Goal: Task Accomplishment & Management: Use online tool/utility

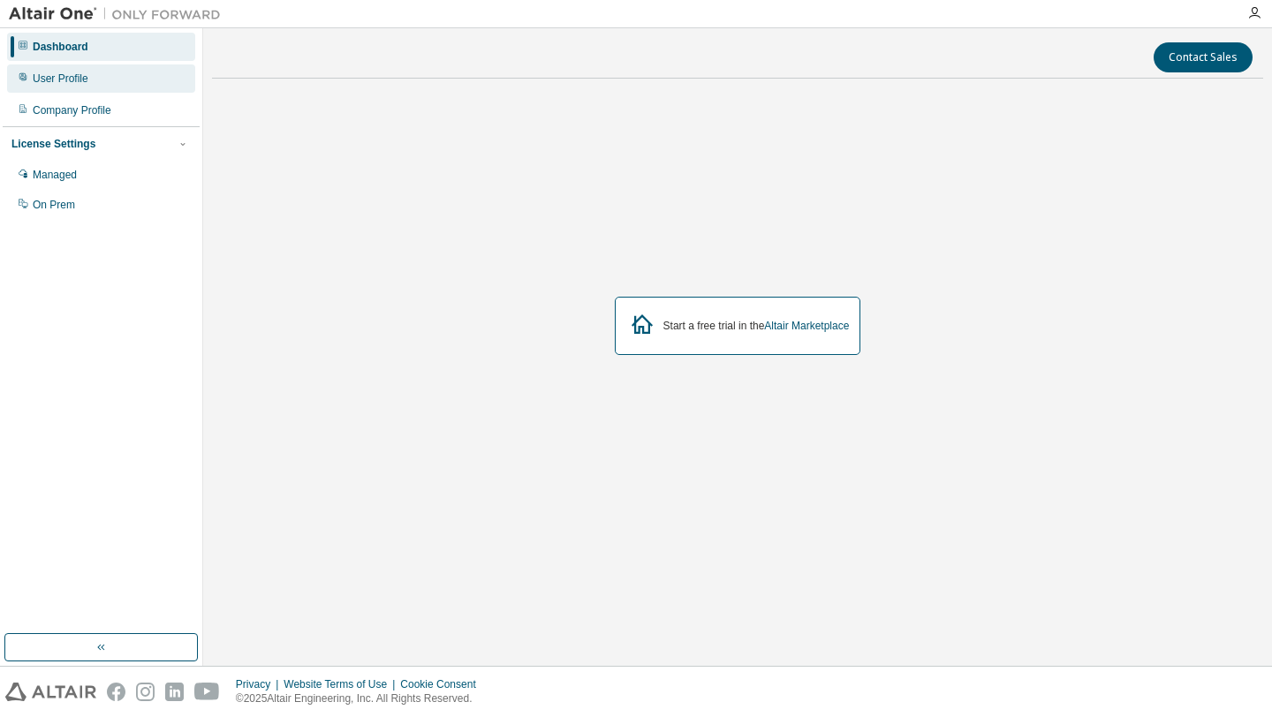
click at [88, 81] on div "User Profile" at bounding box center [61, 79] width 56 height 14
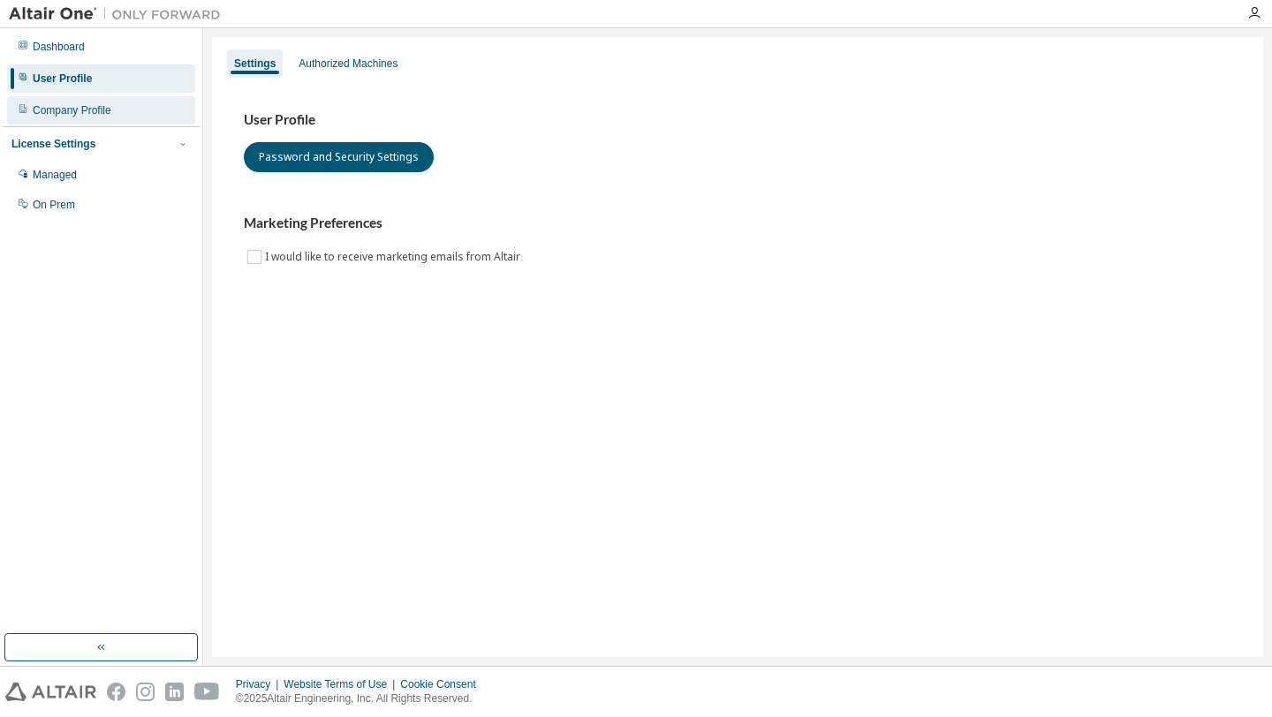
click at [74, 109] on div "Company Profile" at bounding box center [72, 110] width 79 height 14
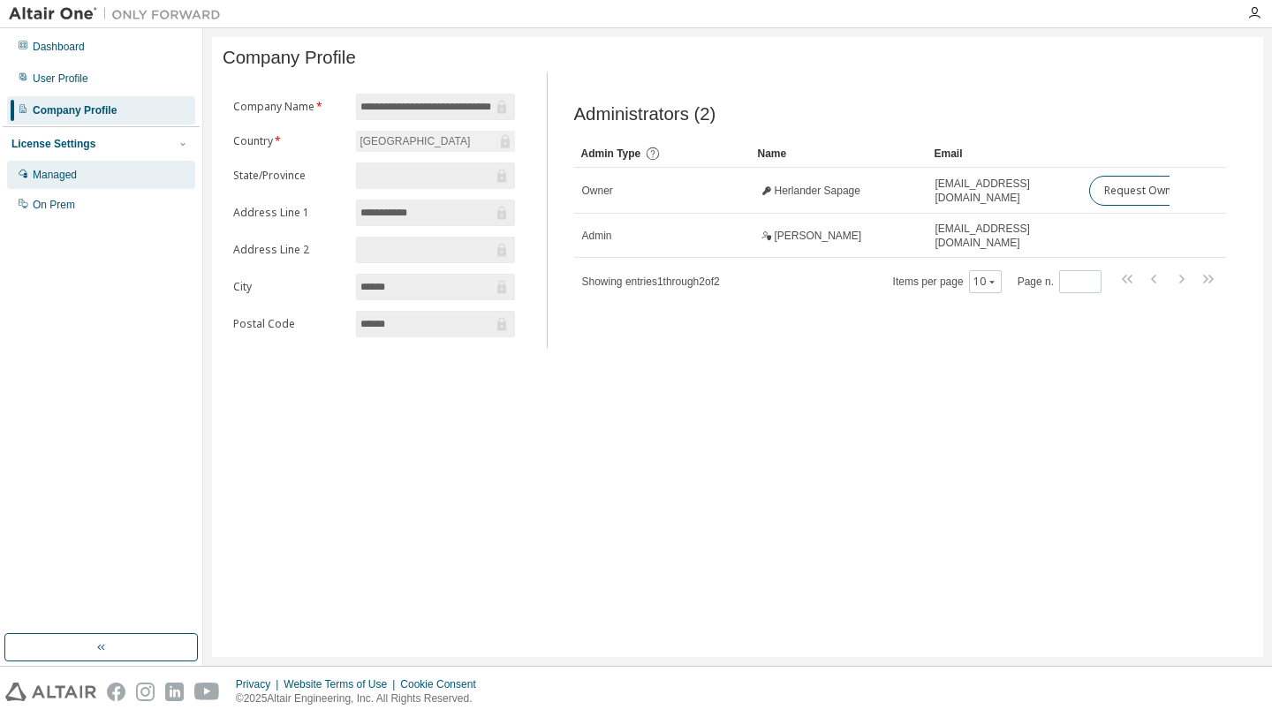
click at [105, 175] on div "Managed" at bounding box center [101, 175] width 188 height 28
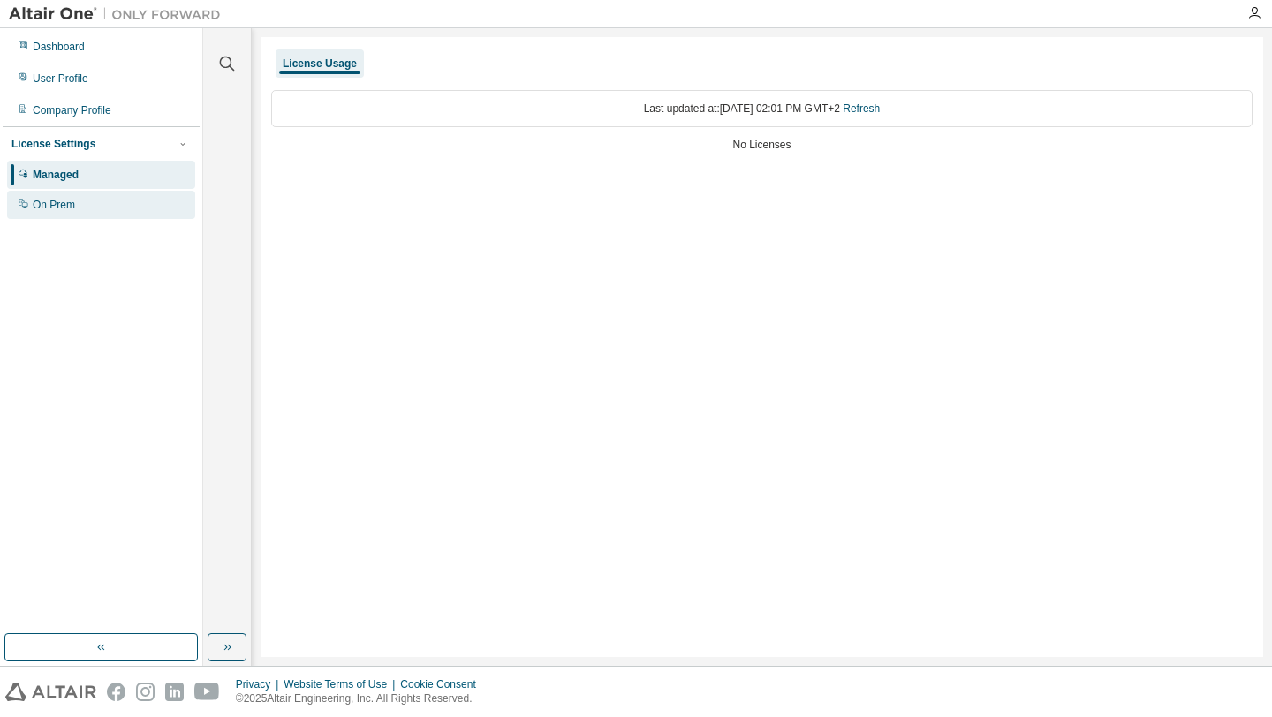
click at [81, 201] on div "On Prem" at bounding box center [101, 205] width 188 height 28
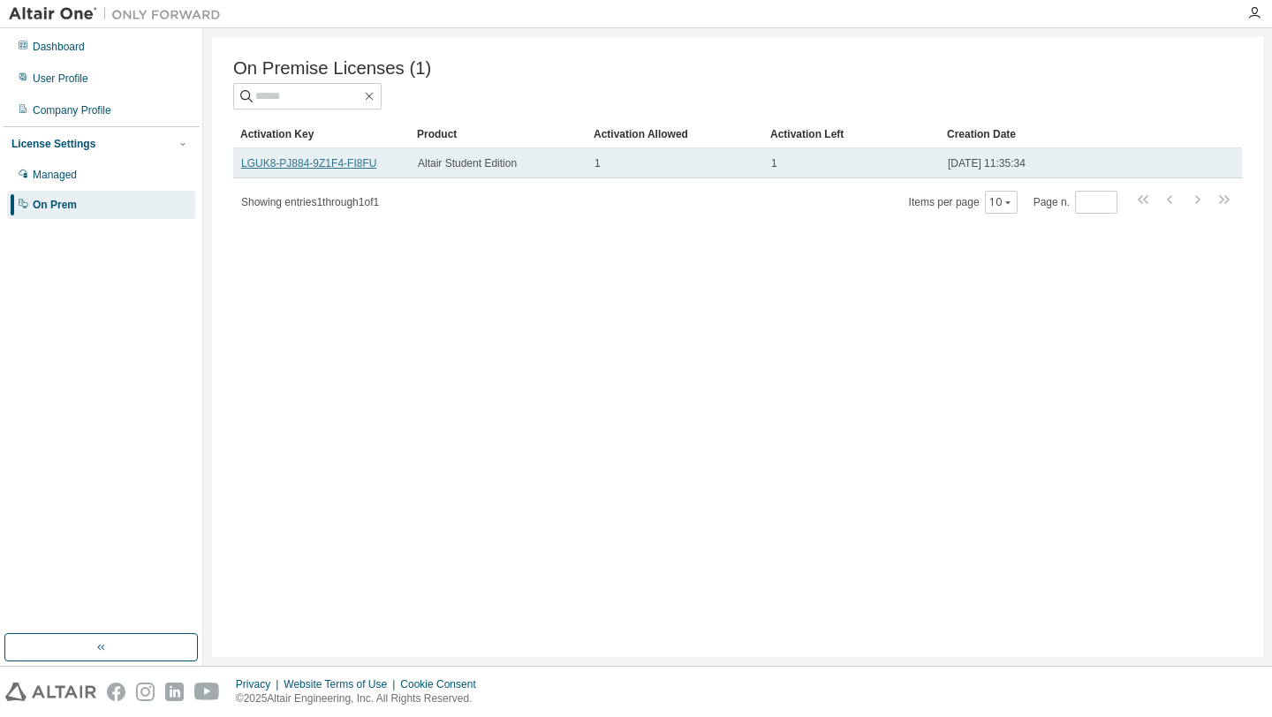
click at [356, 166] on link "LGUK8-PJ884-9Z1F4-FI8FU" at bounding box center [308, 163] width 135 height 12
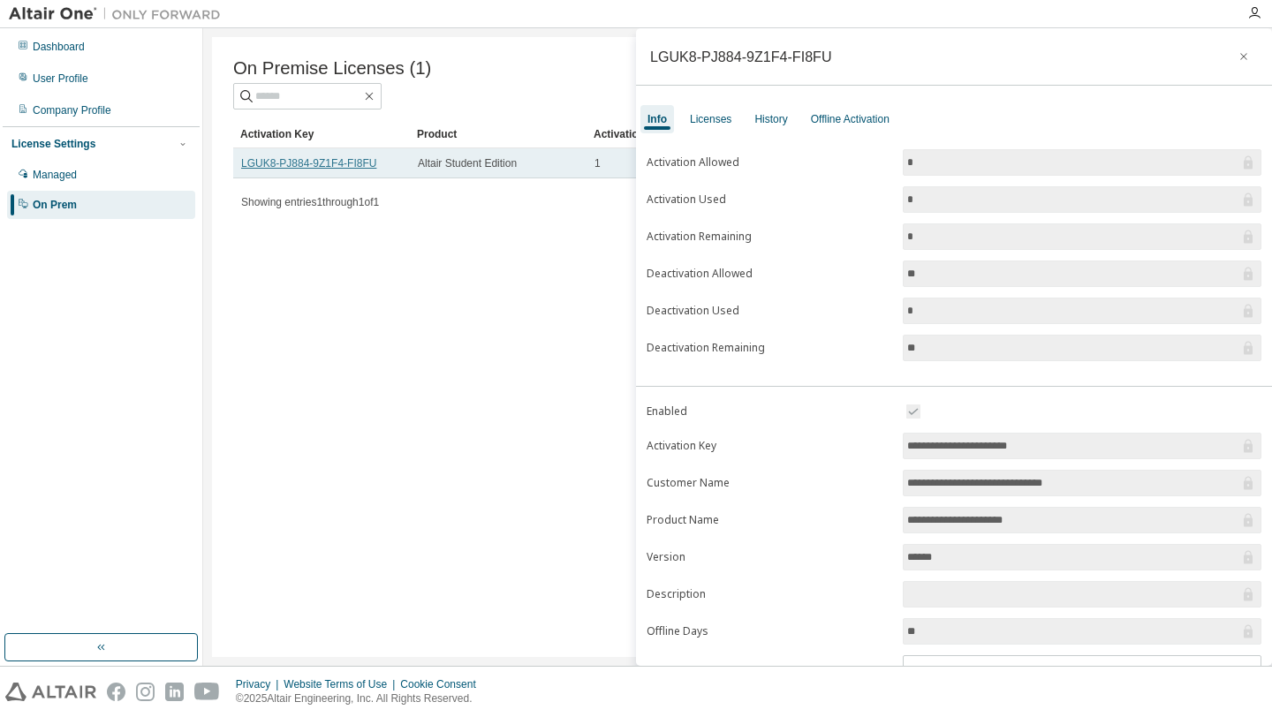
drag, startPoint x: 244, startPoint y: 168, endPoint x: 323, endPoint y: 166, distance: 79.5
click at [323, 166] on link "LGUK8-PJ884-9Z1F4-FI8FU" at bounding box center [308, 163] width 135 height 12
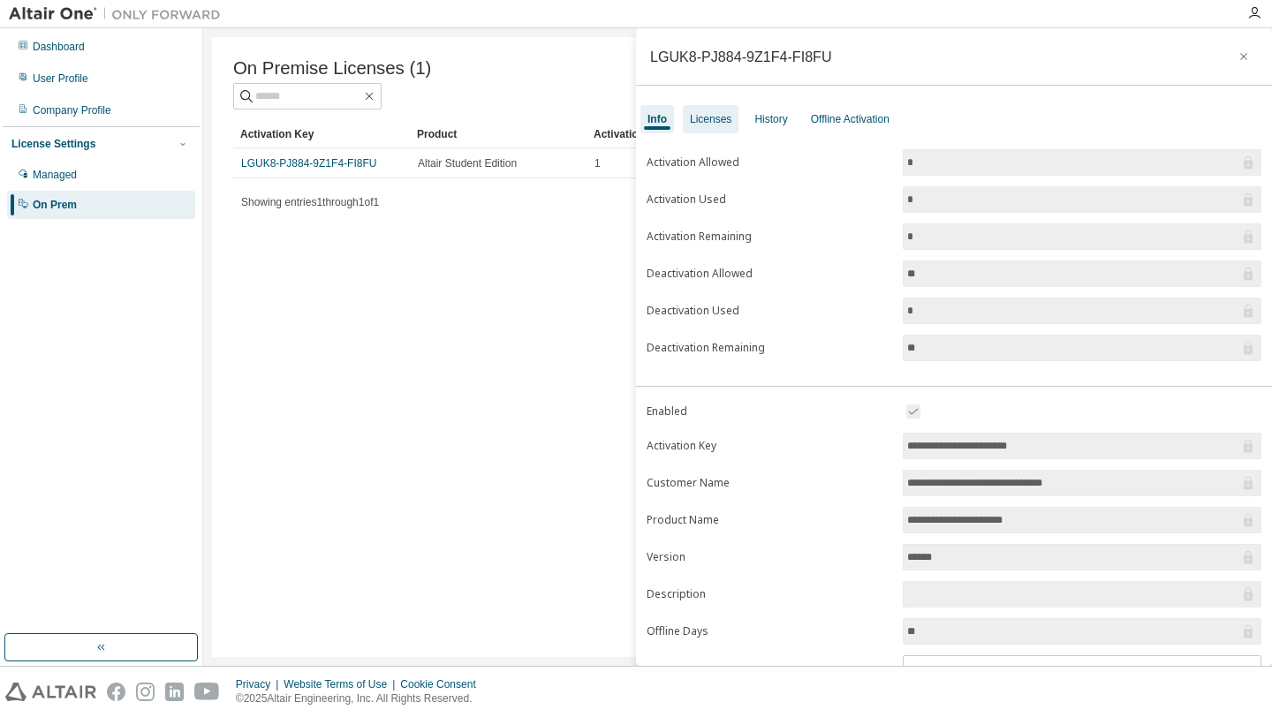
click at [719, 122] on div "Licenses" at bounding box center [711, 119] width 42 height 14
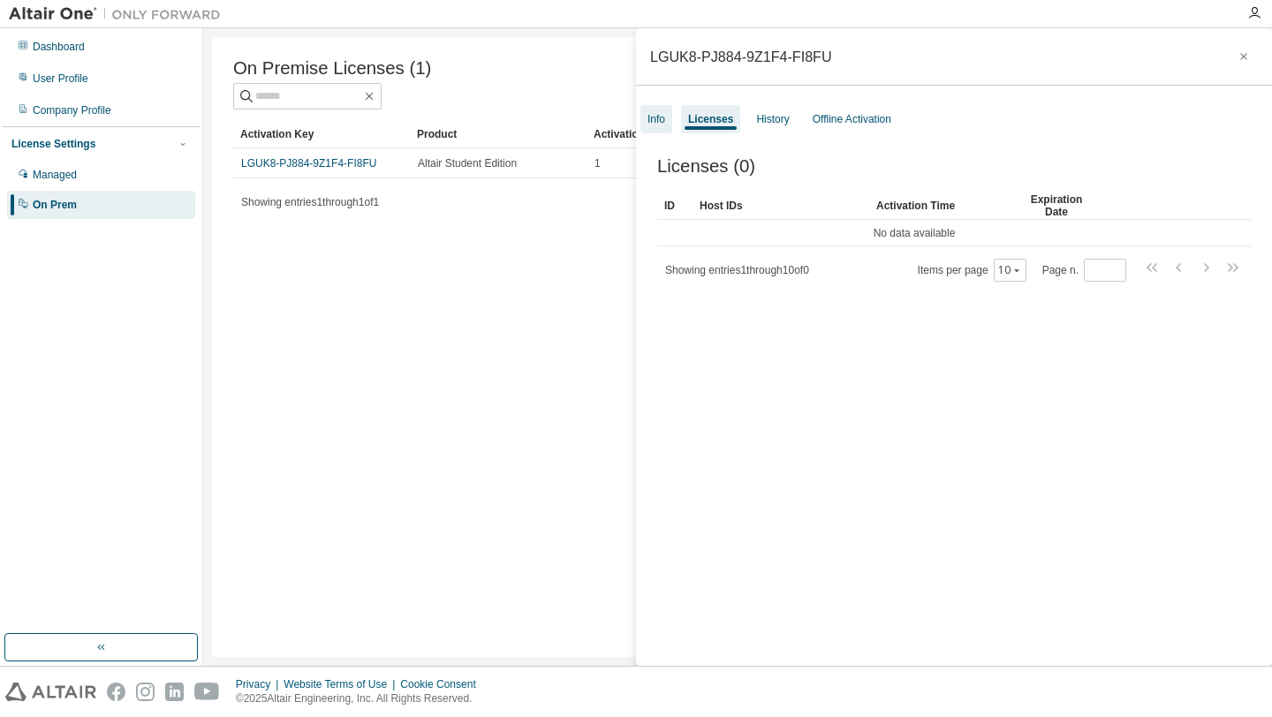
click at [670, 117] on div "Info" at bounding box center [656, 119] width 32 height 28
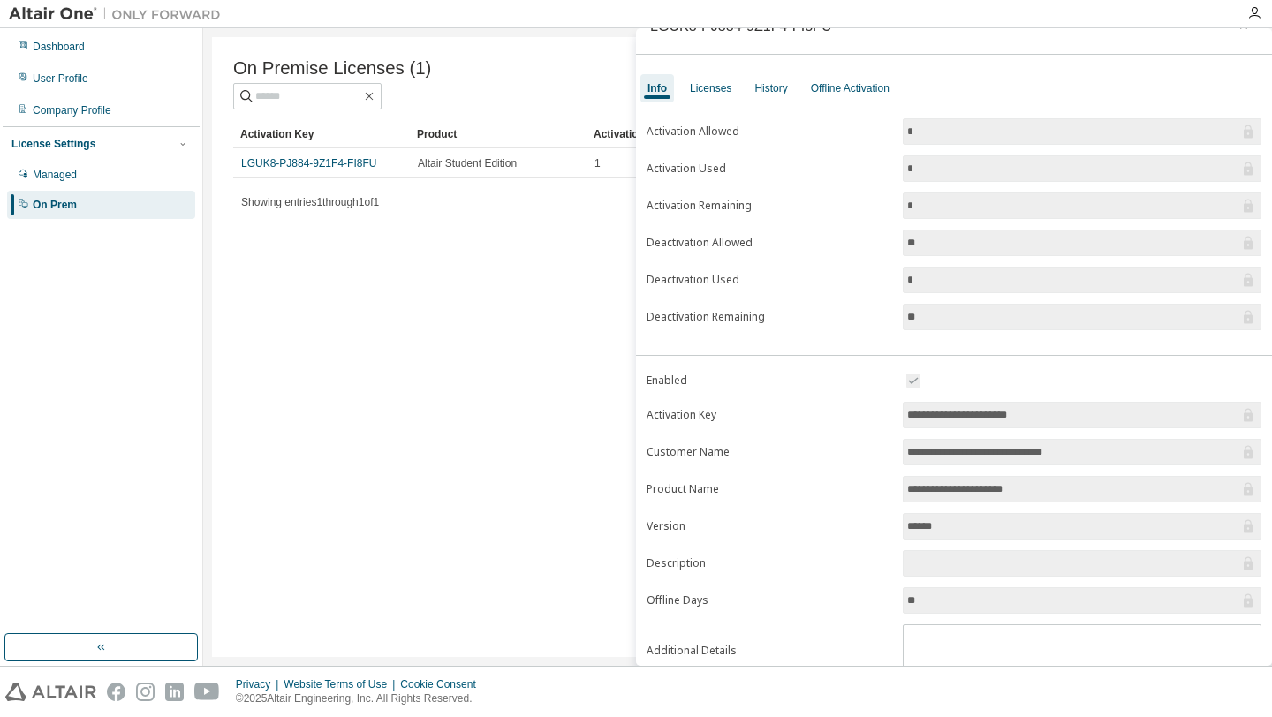
scroll to position [18, 0]
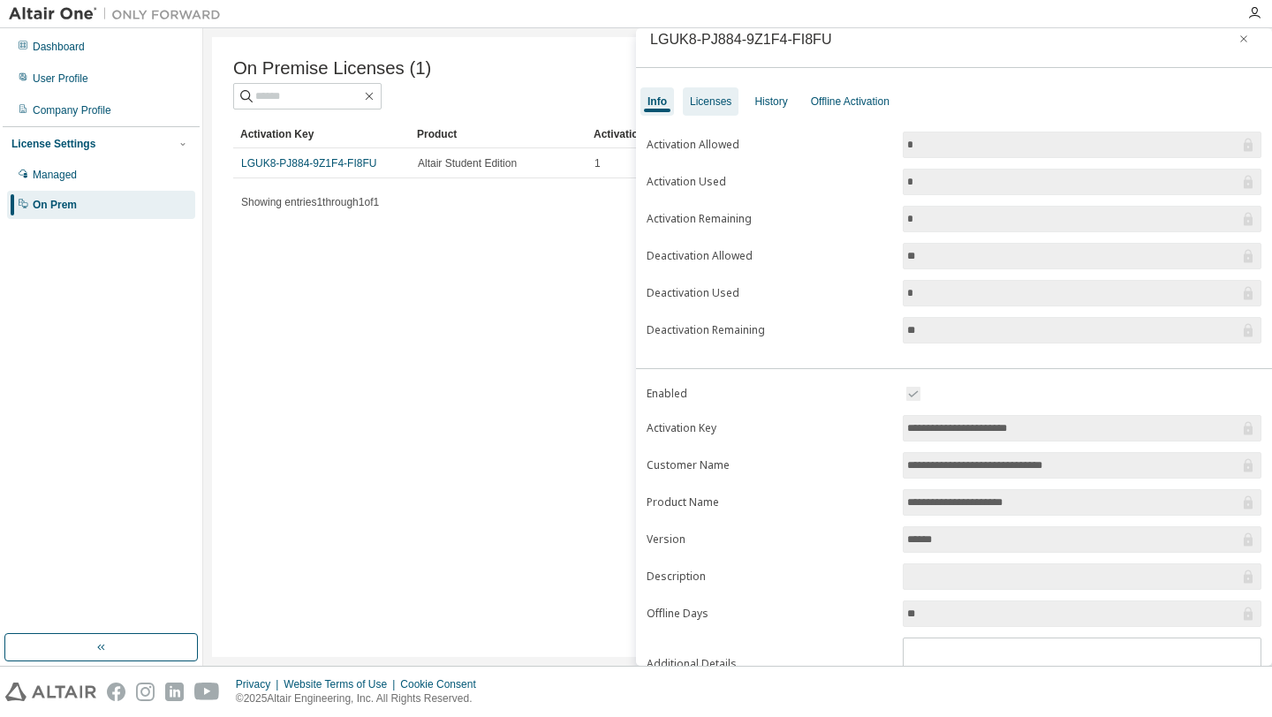
click at [715, 102] on div "Licenses" at bounding box center [711, 101] width 42 height 14
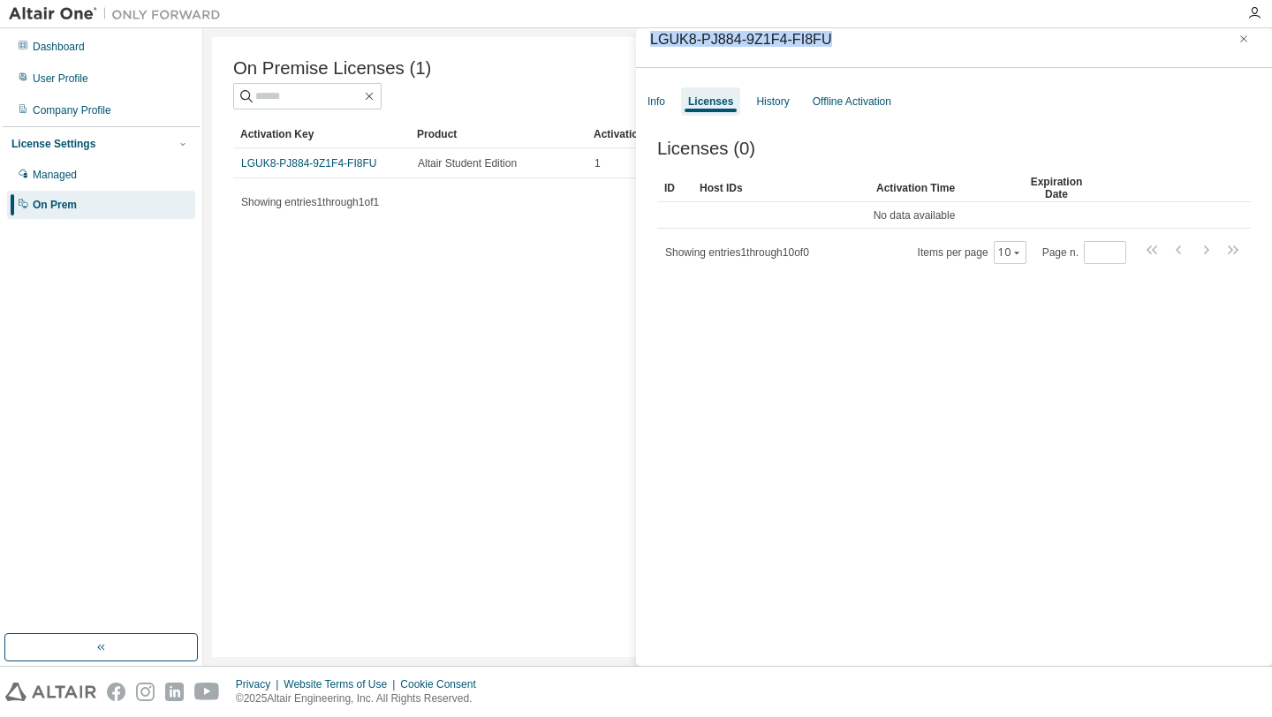
drag, startPoint x: 834, startPoint y: 42, endPoint x: 652, endPoint y: 40, distance: 182.8
click at [652, 40] on div "LGUK8-PJ884-9Z1F4-FI8FU" at bounding box center [741, 39] width 182 height 14
copy div "LGUK8-PJ884-9Z1F4-FI8FU"
